Goal: Transaction & Acquisition: Book appointment/travel/reservation

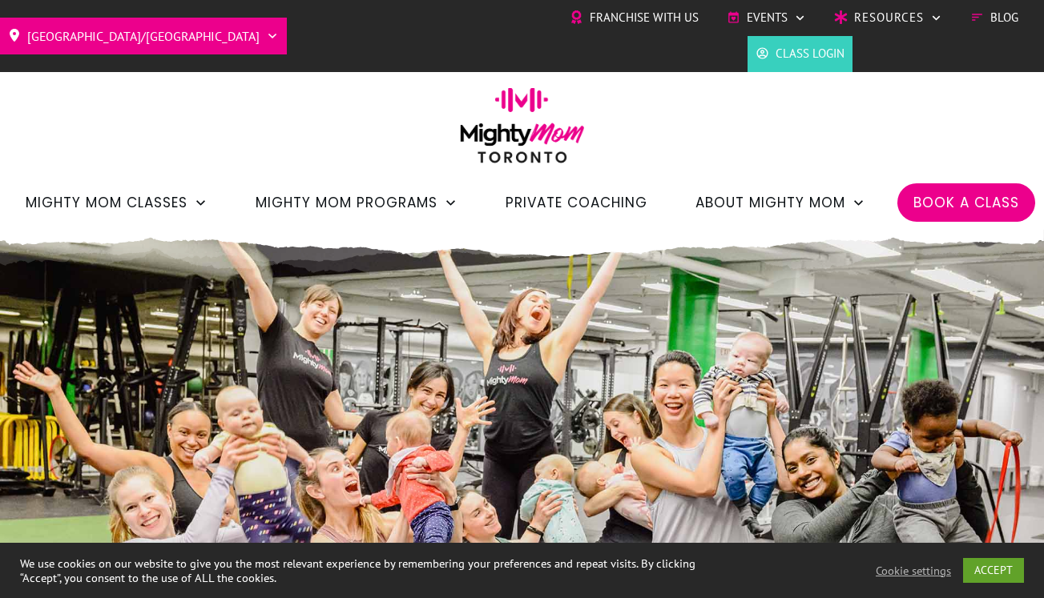
click at [971, 196] on span "Book a Class" at bounding box center [966, 202] width 106 height 27
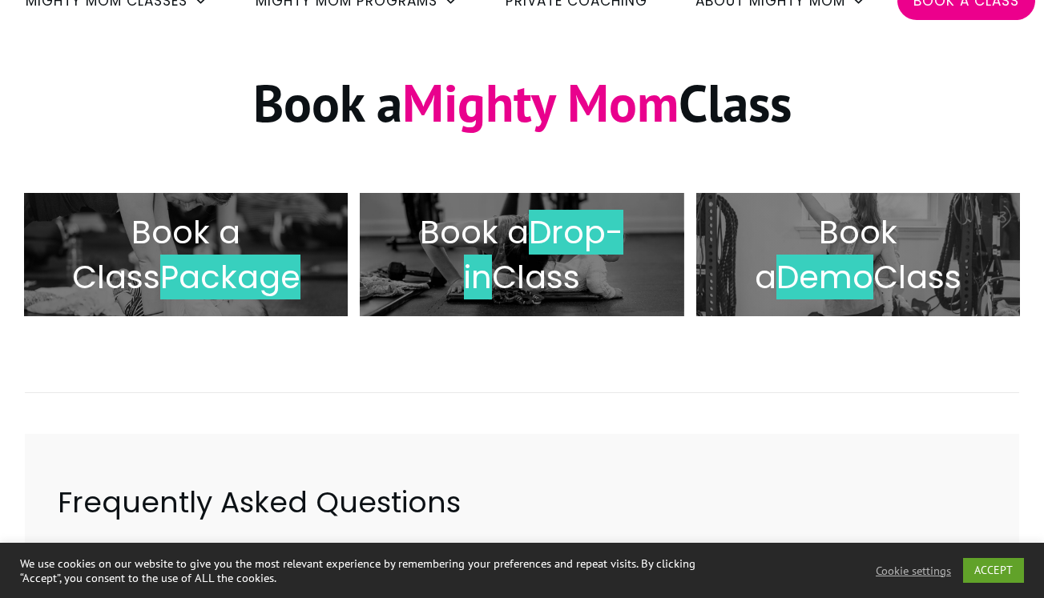
scroll to position [203, 0]
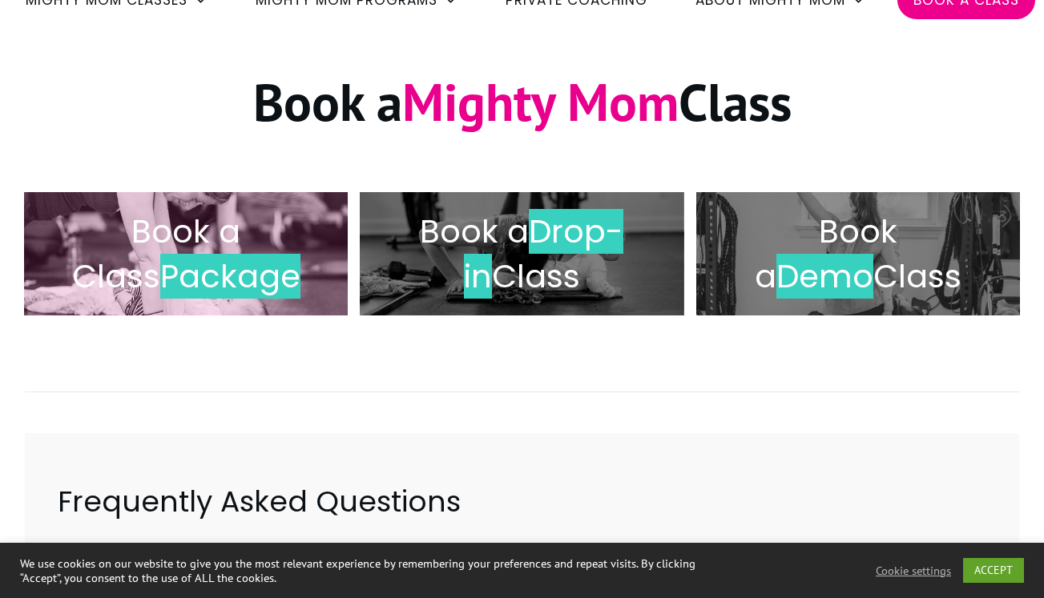
click at [217, 263] on span "Package" at bounding box center [230, 276] width 140 height 45
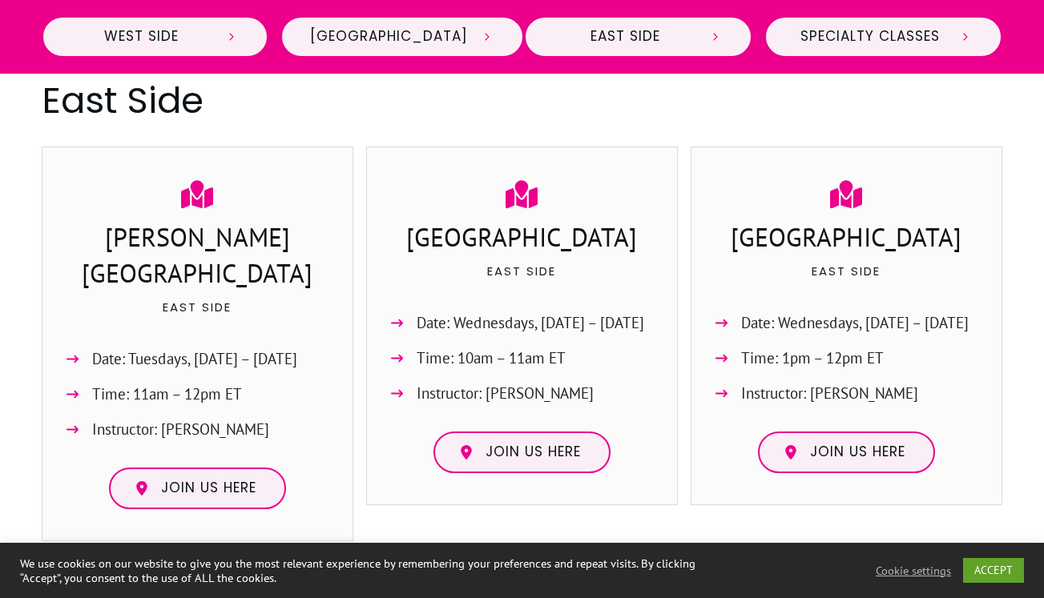
scroll to position [1841, 0]
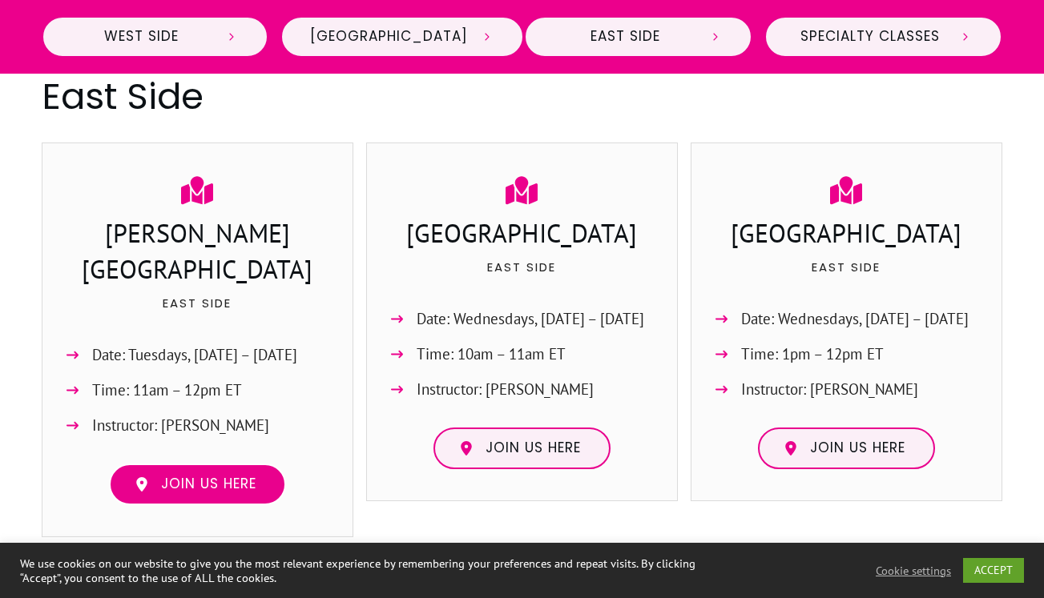
click at [210, 476] on span "Join us here" at bounding box center [208, 485] width 95 height 18
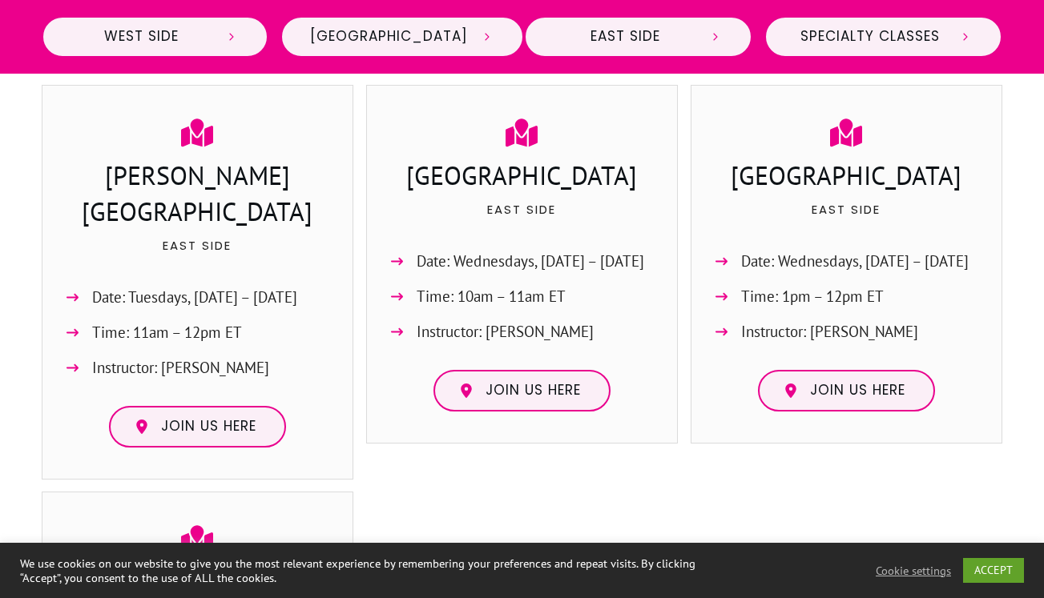
scroll to position [1859, 0]
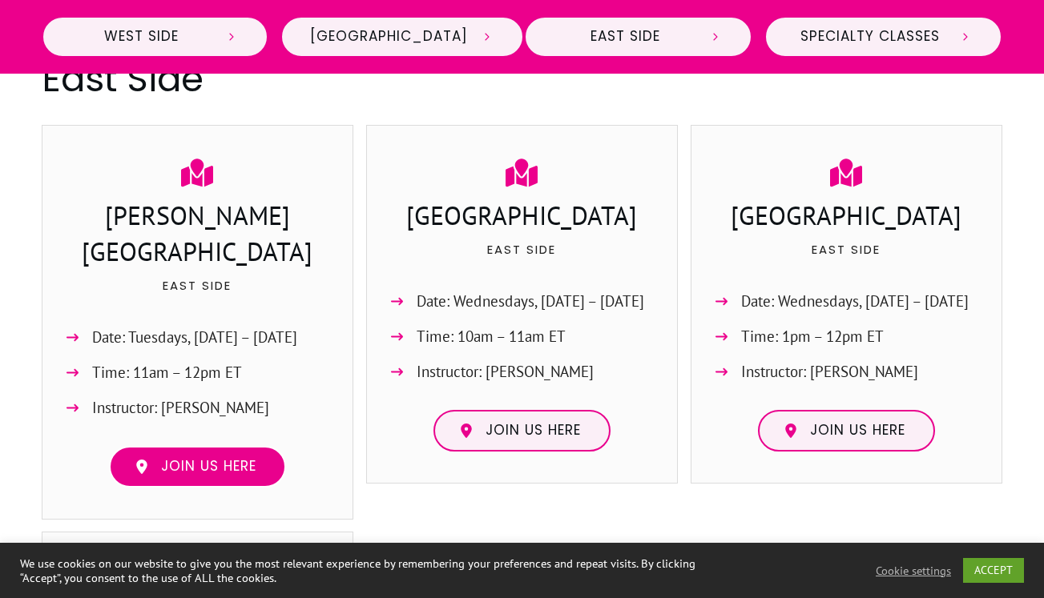
click at [169, 458] on span "Join us here" at bounding box center [208, 467] width 95 height 18
click at [202, 458] on span "Join us here" at bounding box center [208, 467] width 95 height 18
